Goal: Task Accomplishment & Management: Manage account settings

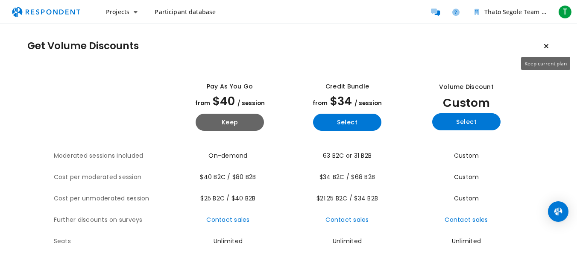
click at [549, 46] on icon "Keep current plan" at bounding box center [546, 46] width 5 height 7
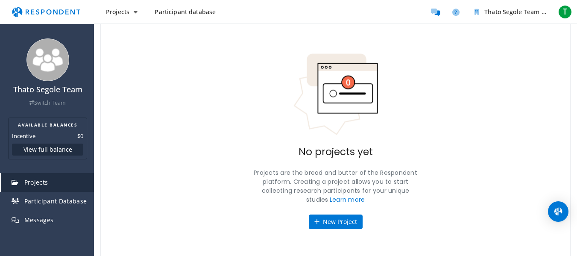
scroll to position [53, 0]
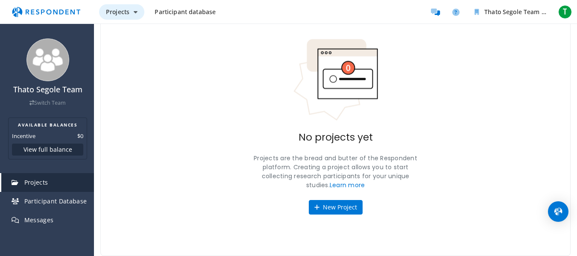
click at [127, 9] on span "Projects" at bounding box center [118, 12] width 24 height 8
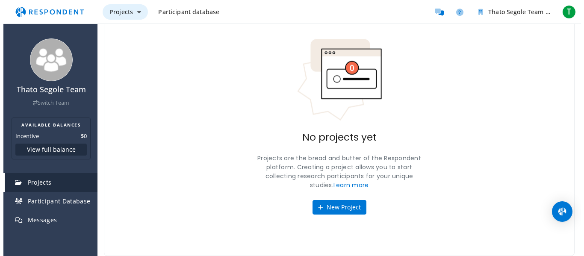
scroll to position [0, 0]
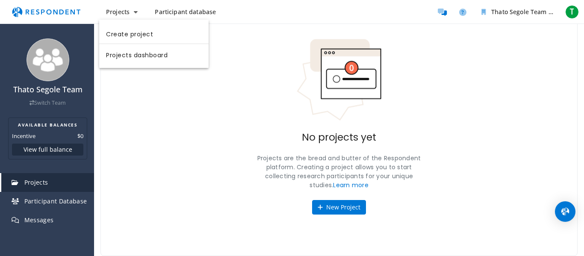
click at [164, 14] on md-backdrop at bounding box center [292, 154] width 584 height 309
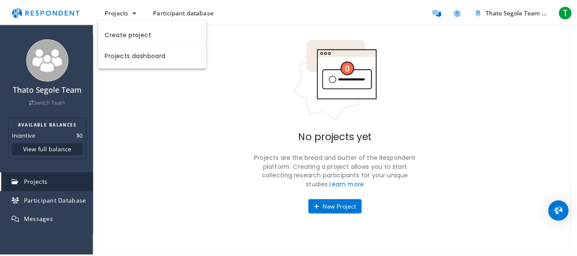
scroll to position [53, 0]
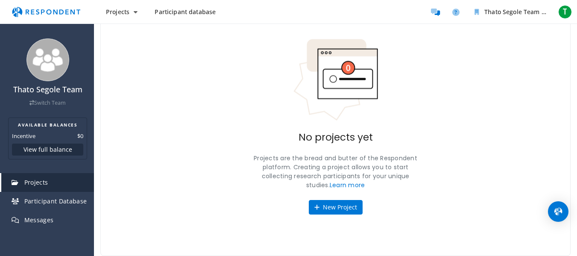
click at [169, 14] on span "Participant database" at bounding box center [185, 12] width 61 height 8
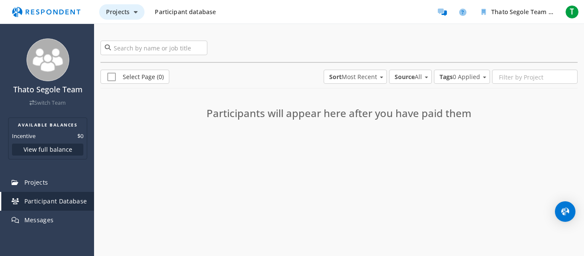
click at [130, 14] on button "Projects" at bounding box center [121, 11] width 45 height 15
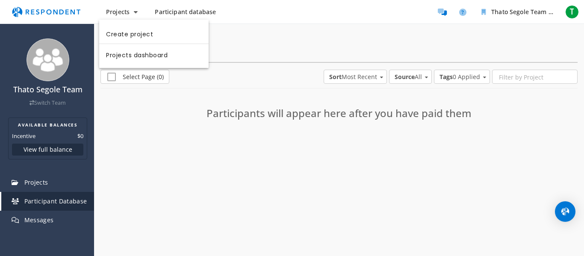
click at [543, 14] on md-backdrop at bounding box center [292, 128] width 584 height 256
click at [566, 12] on span "T" at bounding box center [572, 12] width 14 height 14
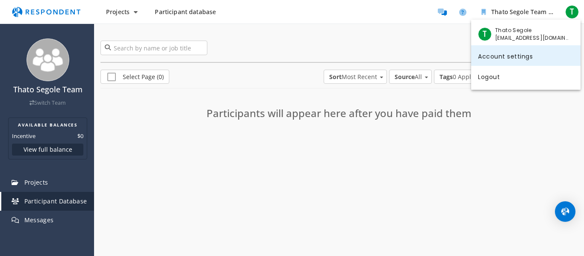
click at [524, 51] on link "Account settings" at bounding box center [525, 55] width 109 height 21
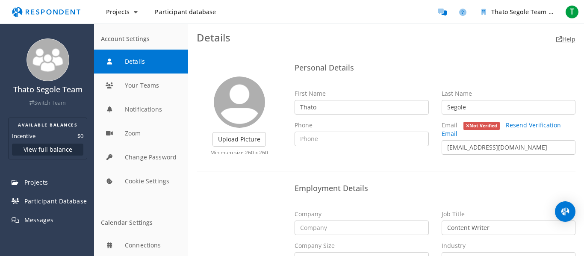
click at [564, 40] on link "Help" at bounding box center [565, 39] width 19 height 8
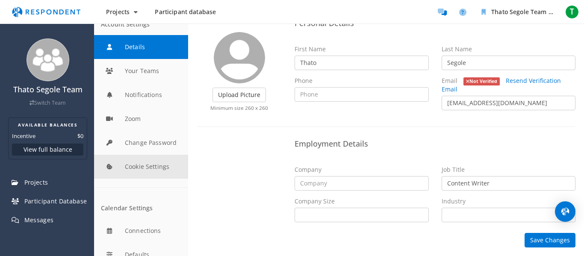
scroll to position [25, 0]
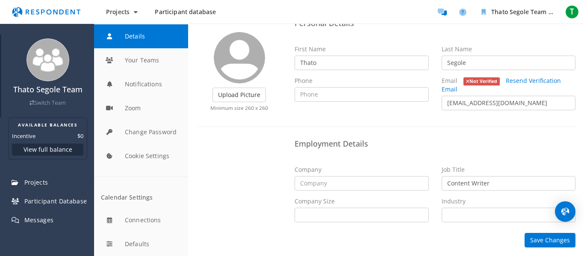
click at [45, 105] on link "Switch Team" at bounding box center [47, 102] width 36 height 7
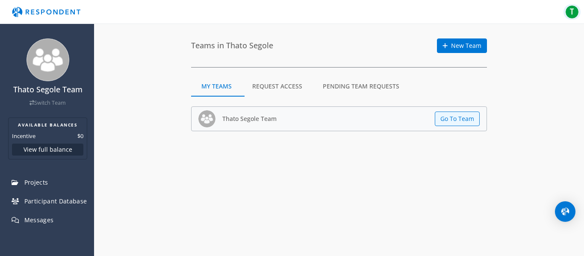
click at [577, 12] on span "T" at bounding box center [572, 12] width 14 height 14
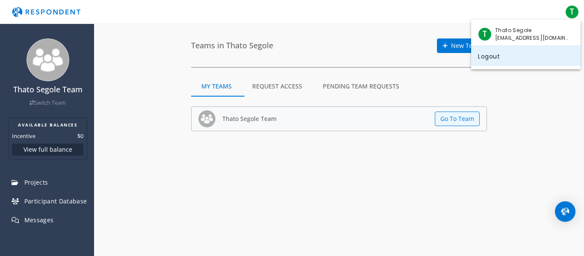
click at [525, 54] on link "Logout" at bounding box center [525, 55] width 109 height 21
